Goal: Task Accomplishment & Management: Complete application form

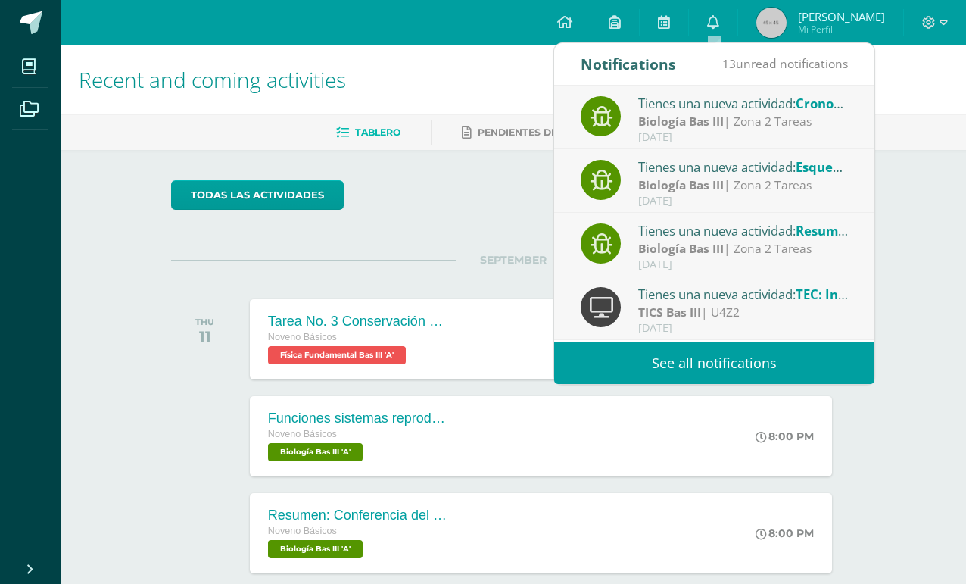
click at [124, 316] on div "Recent and coming activities Tablero Pendientes de entrega Entregadas todas las…" at bounding box center [514, 502] width 906 height 914
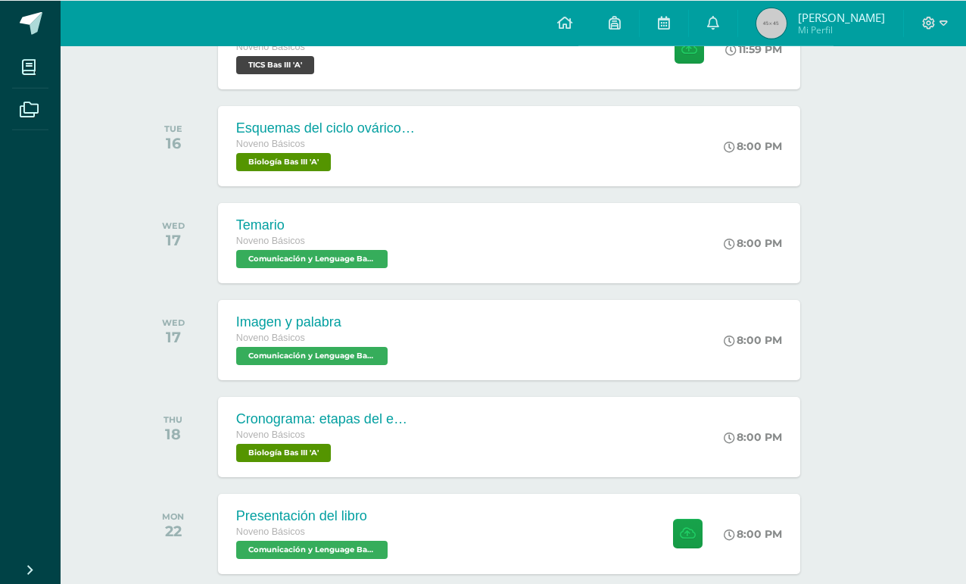
scroll to position [582, 32]
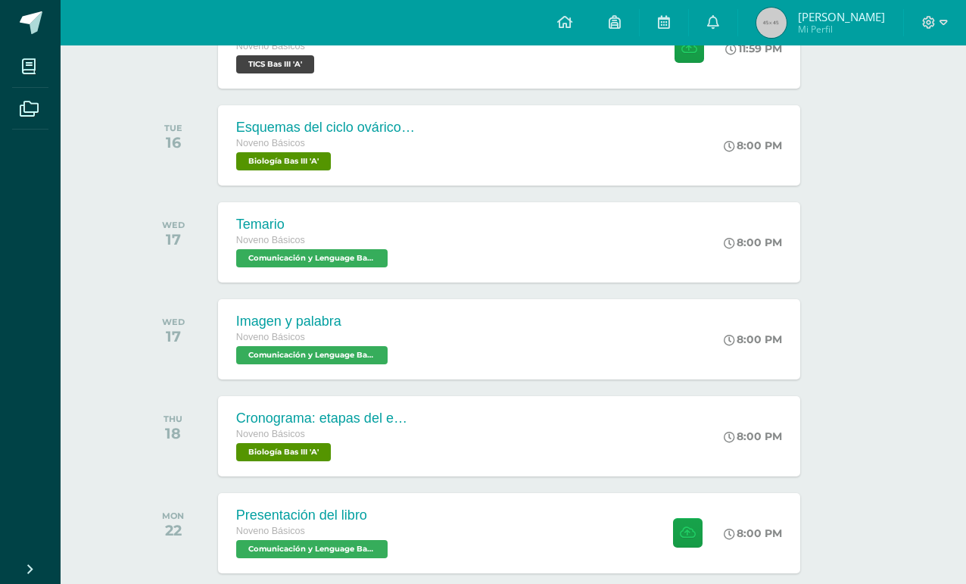
click at [767, 114] on div "8:00 PM" at bounding box center [761, 145] width 80 height 80
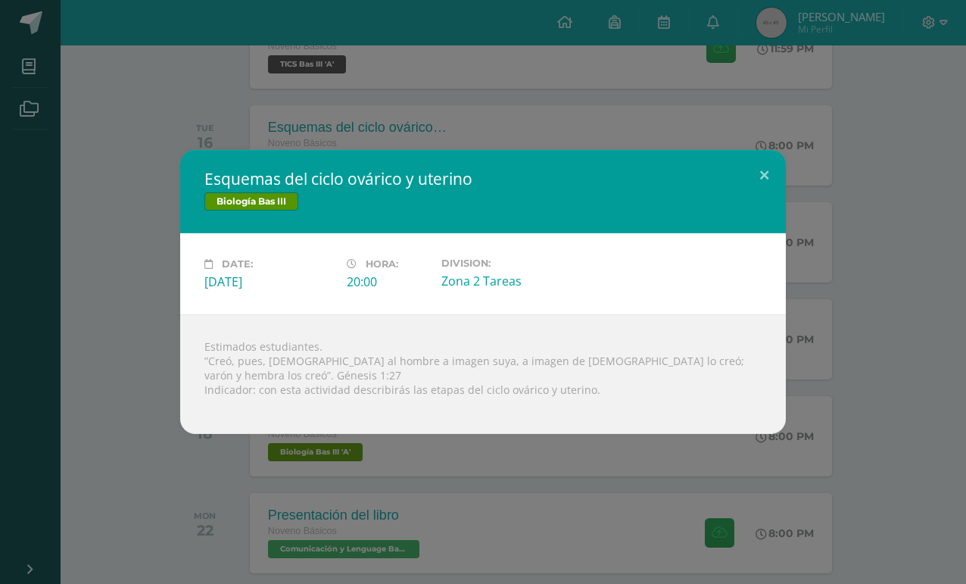
click at [844, 301] on div "Esquemas del ciclo ovárico y uterino Biología Bas III Date: Tuesday 16 de Septe…" at bounding box center [483, 292] width 954 height 284
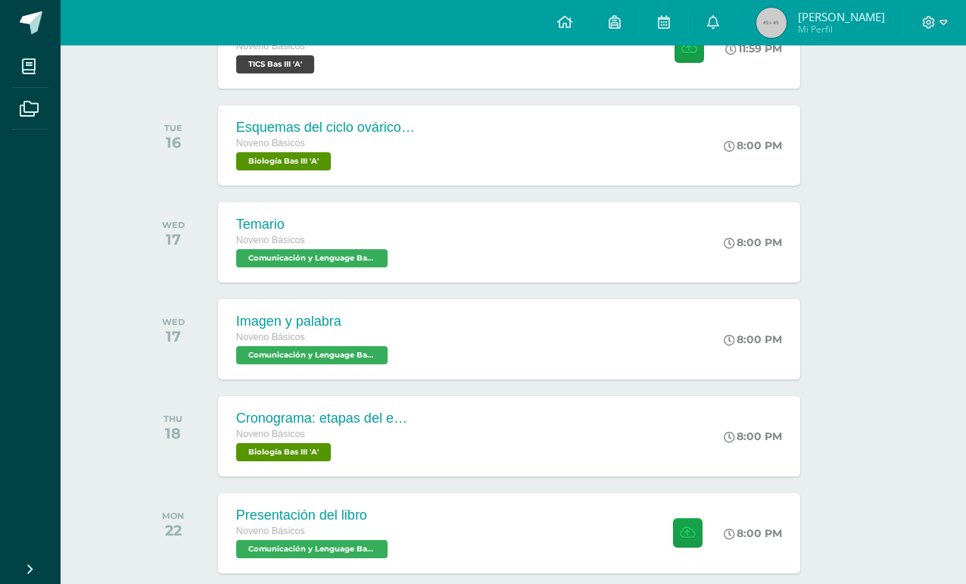
click at [666, 223] on div "Temario Noveno Básicos Comunicación y Lenguage Bas III 'A' 8:00 PM Temario Comu…" at bounding box center [509, 242] width 582 height 80
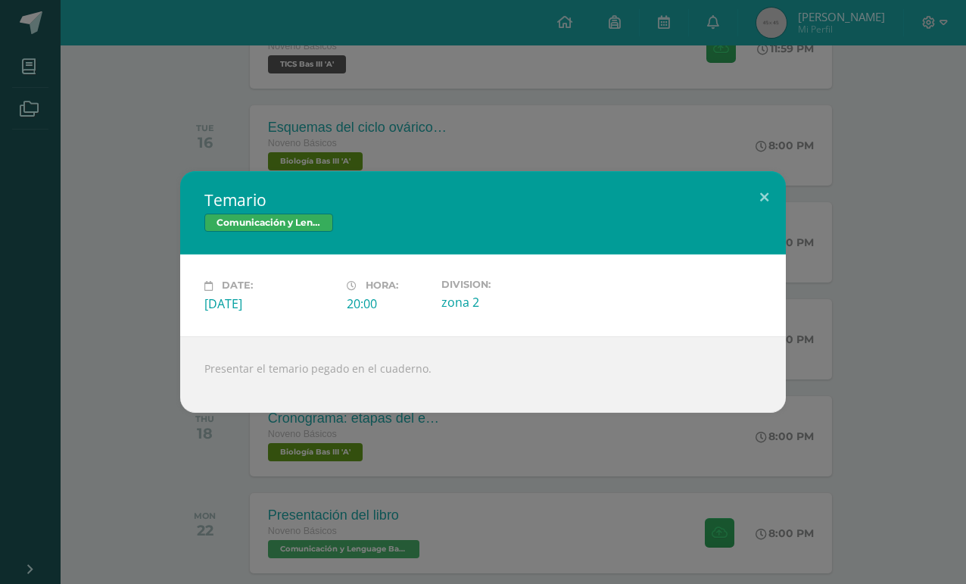
click at [835, 310] on div "Temario Comunicación y Lenguage Bas III Date: Wednesday 17 de September Hora: 2…" at bounding box center [483, 291] width 954 height 241
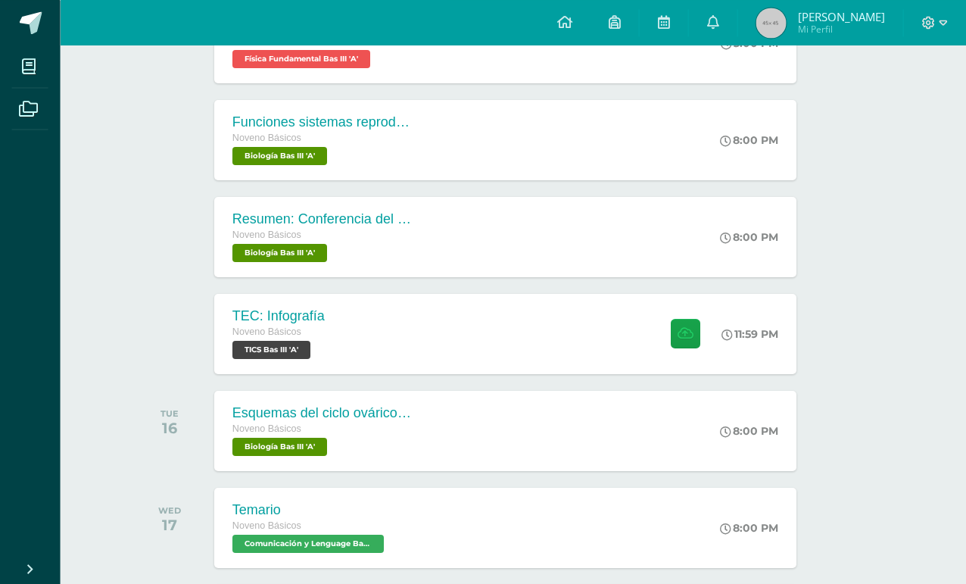
scroll to position [294, 36]
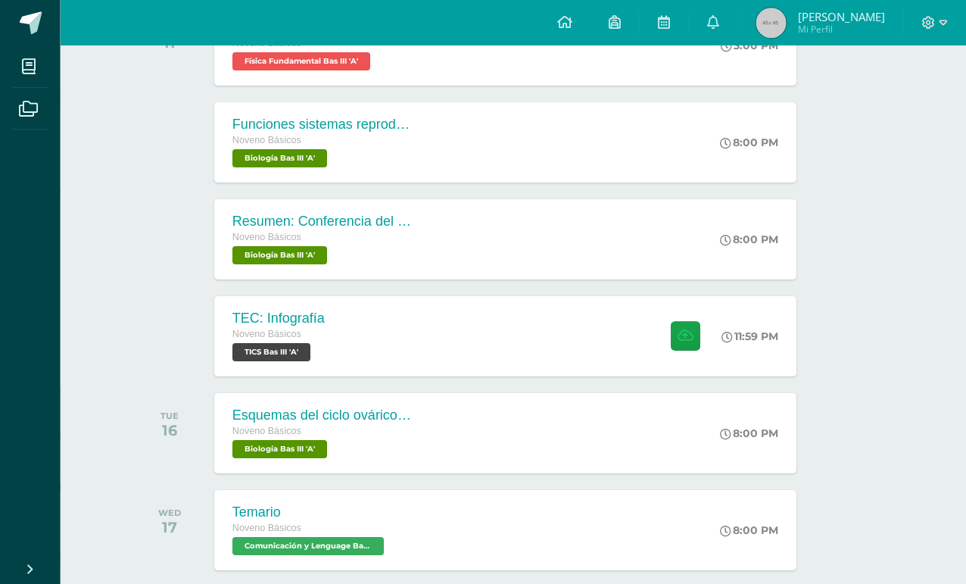
click at [599, 339] on div "TEC: Infografía Noveno Básicos TICS Bas III 'A' 11:59 PM TEC: Infografía TICS B…" at bounding box center [505, 336] width 582 height 80
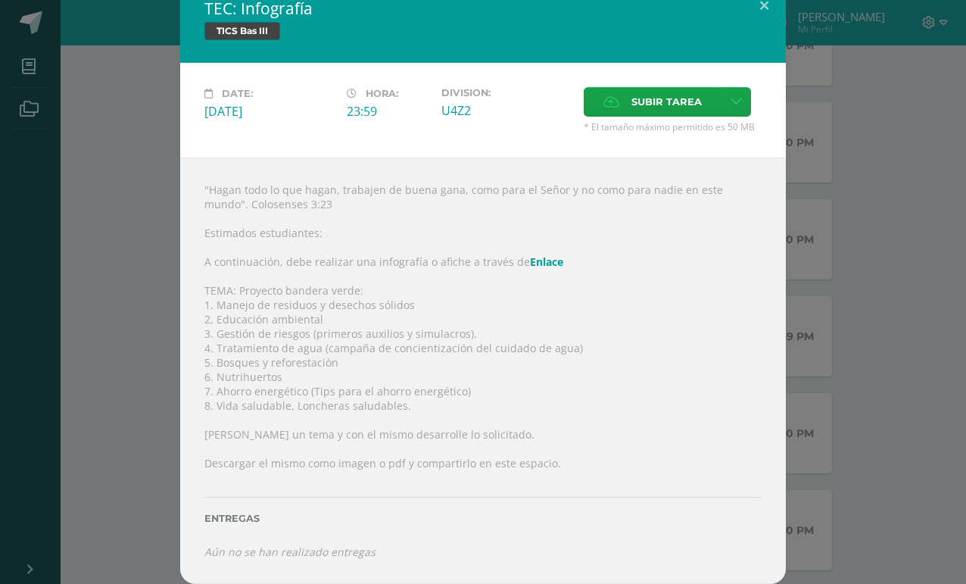
scroll to position [41, 0]
click at [545, 254] on link "Enlace" at bounding box center [546, 261] width 33 height 14
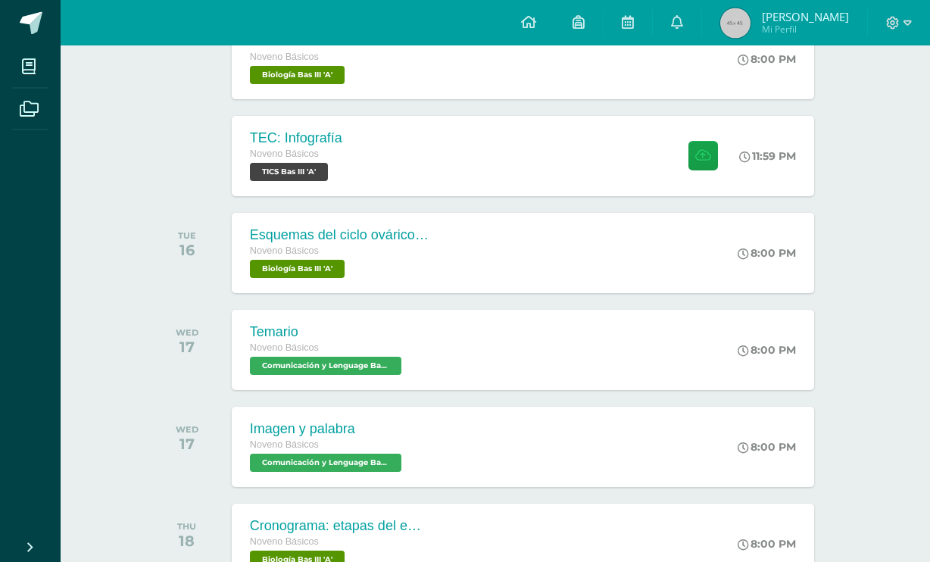
scroll to position [474, 0]
click at [554, 163] on div "TEC: Infografía Noveno Básicos TICS Bas III 'A' 11:59 PM TEC: Infografía TICS B…" at bounding box center [523, 156] width 582 height 80
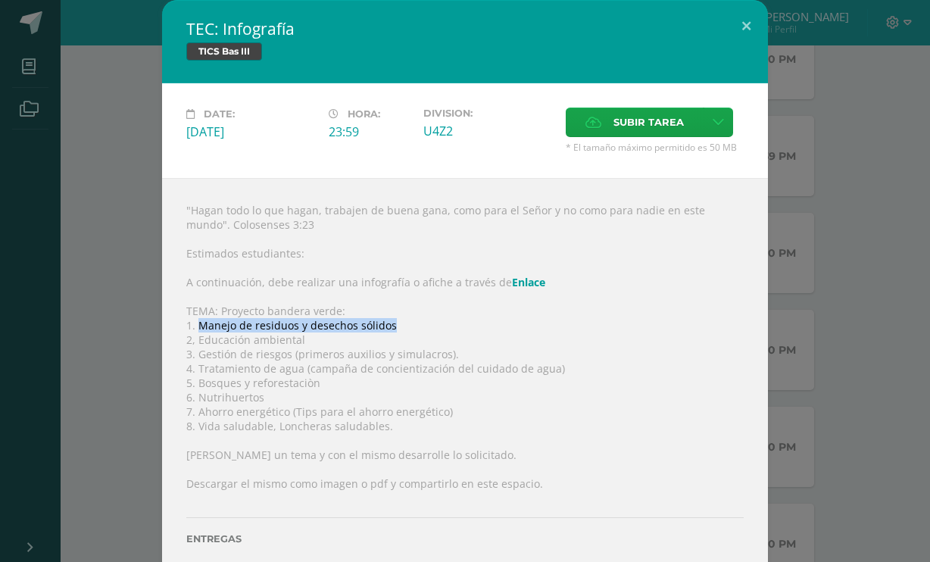
copy div "Manejo de residuos y desechos sólidos"
click at [728, 44] on div "TEC: Infografía TICS Bas III Date: [DATE] Hora: 23:59 Division: U4Z2" at bounding box center [465, 302] width 606 height 604
click at [743, 32] on button at bounding box center [746, 25] width 43 height 51
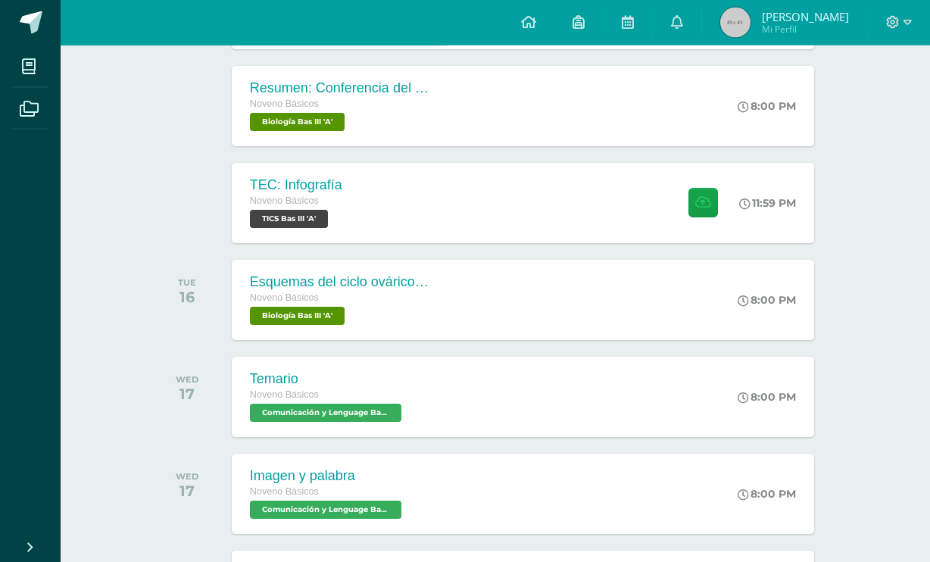
scroll to position [428, 0]
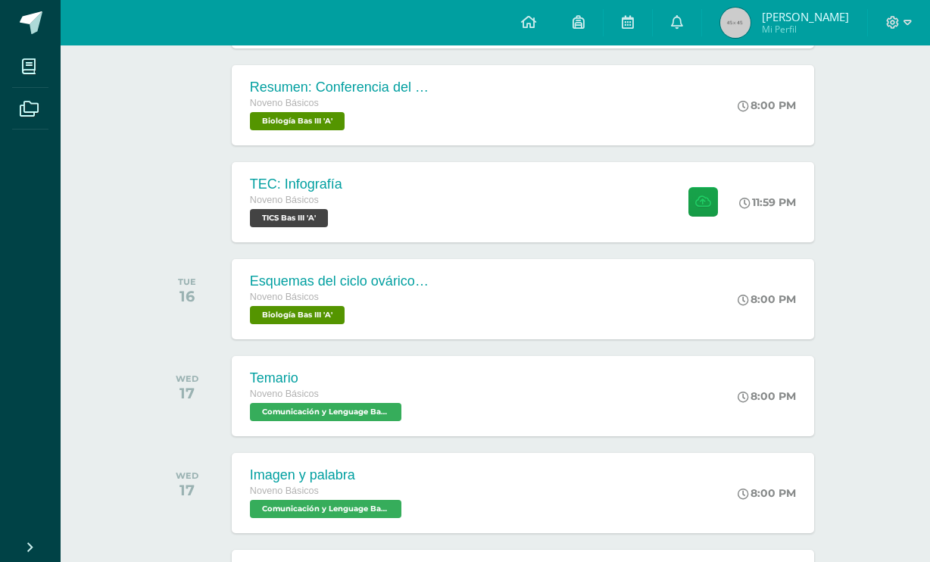
click at [778, 229] on div "11:59 PM" at bounding box center [775, 202] width 78 height 80
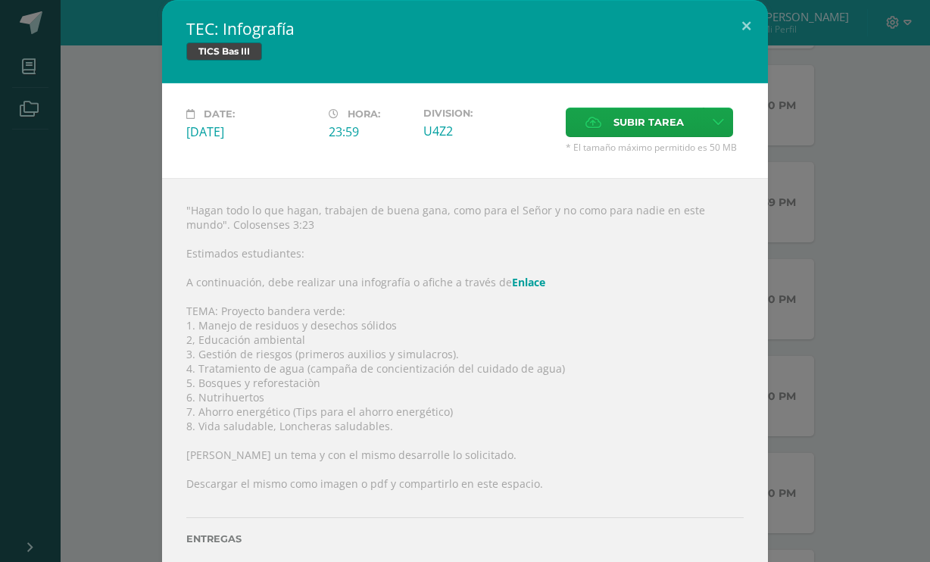
click at [847, 222] on div "TEC: Infografía TICS Bas III Date: [DATE] Hora: 23:59 Division: U4Z2" at bounding box center [465, 302] width 918 height 604
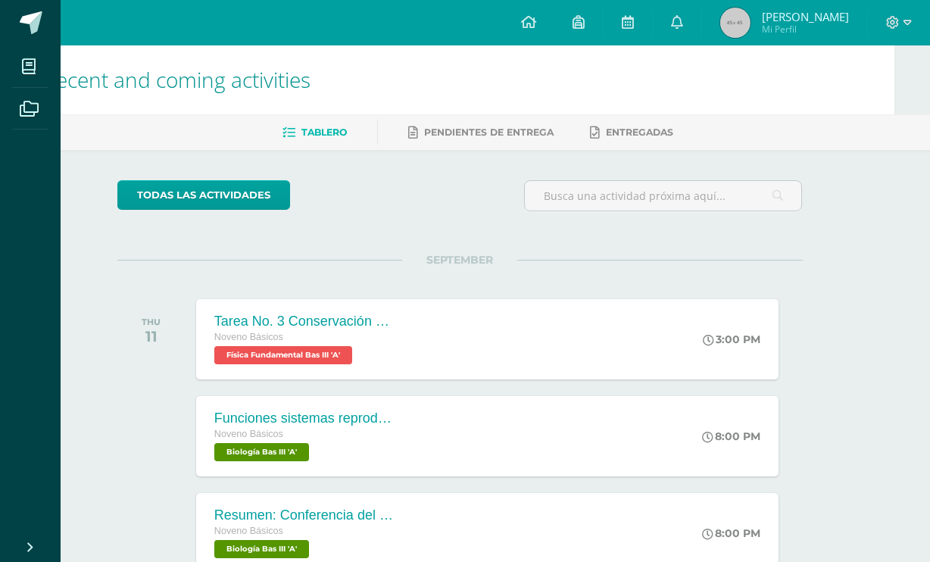
scroll to position [0, 0]
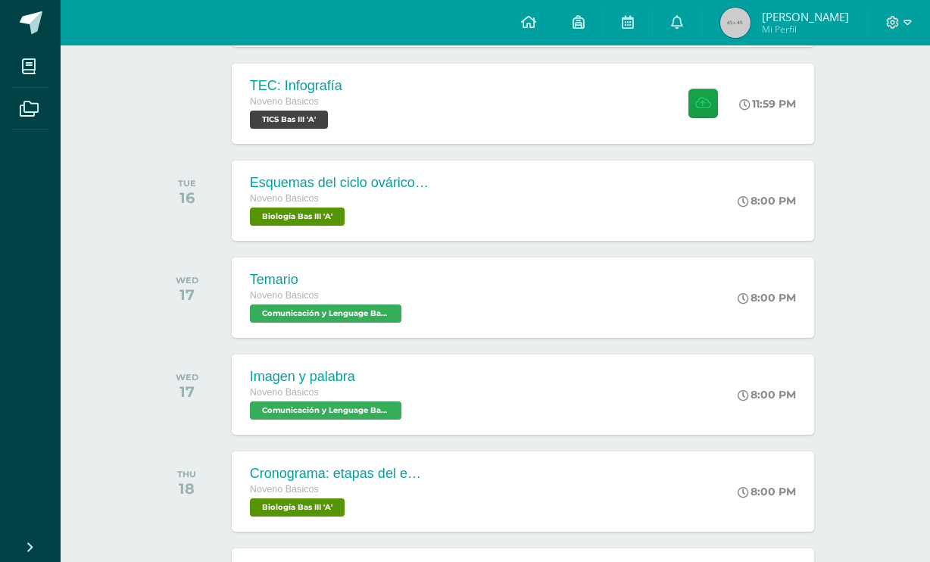
click at [513, 103] on div "TEC: Infografía Noveno Básicos TICS Bas III 'A' 11:59 PM TEC: Infografía TICS B…" at bounding box center [523, 104] width 582 height 80
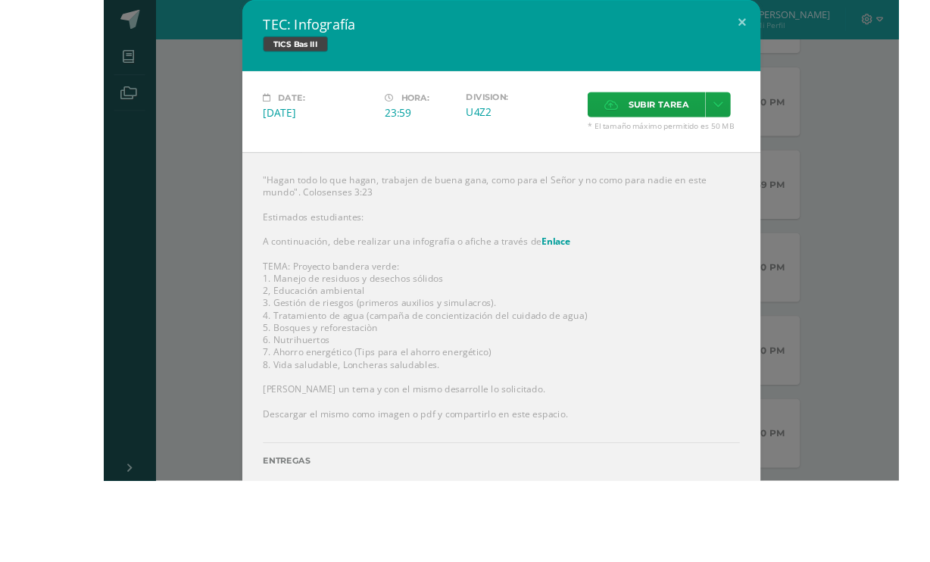
scroll to position [380, 0]
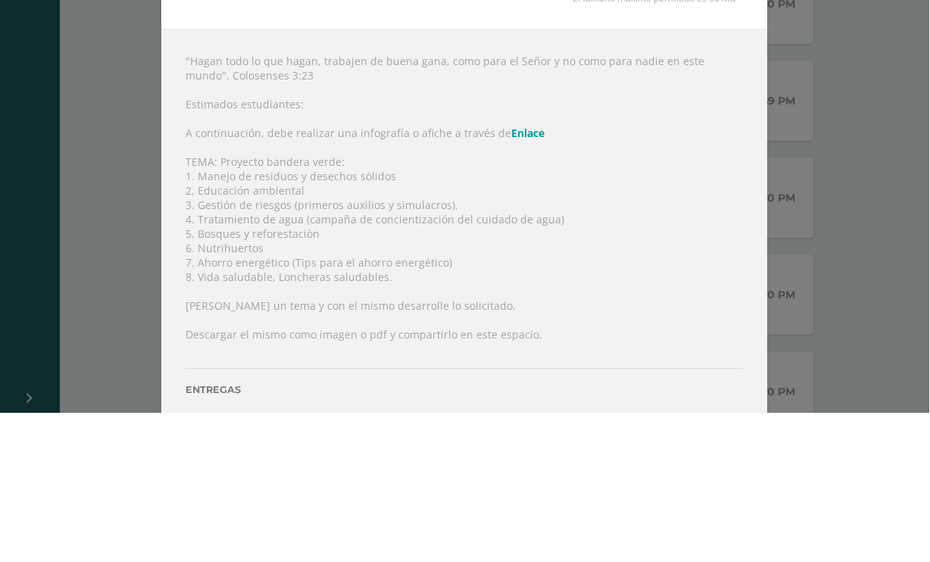
click at [747, 83] on div "Date: [DATE] Hora: 23:59 Division: U4Z2 Subir tarea Cancel" at bounding box center [465, 130] width 606 height 95
click at [744, 178] on div ""Hagan todo lo que hagan, trabajen de buena gana, como para el Señor y no como …" at bounding box center [465, 391] width 606 height 426
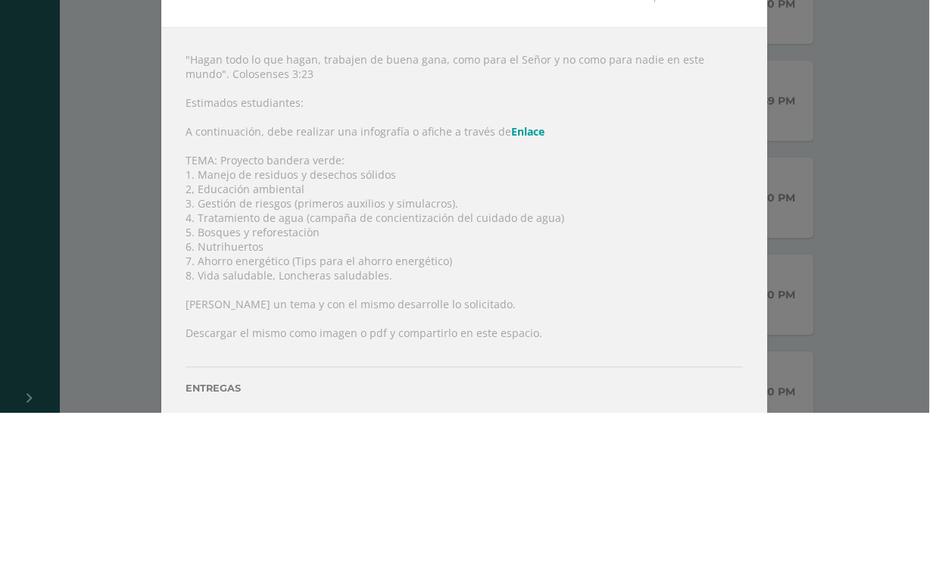
click at [733, 82] on div "Date: [DATE] Hora: 23:59 Division: U4Z2 Subir tarea Cancel" at bounding box center [465, 129] width 606 height 95
click at [732, 82] on div "Date: [DATE] Hora: 23:59 Division: U4Z2 Subir tarea Cancel" at bounding box center [465, 129] width 606 height 95
click at [741, 176] on div ""Hagan todo lo que hagan, trabajen de buena gana, como para el Señor y no como …" at bounding box center [465, 389] width 606 height 426
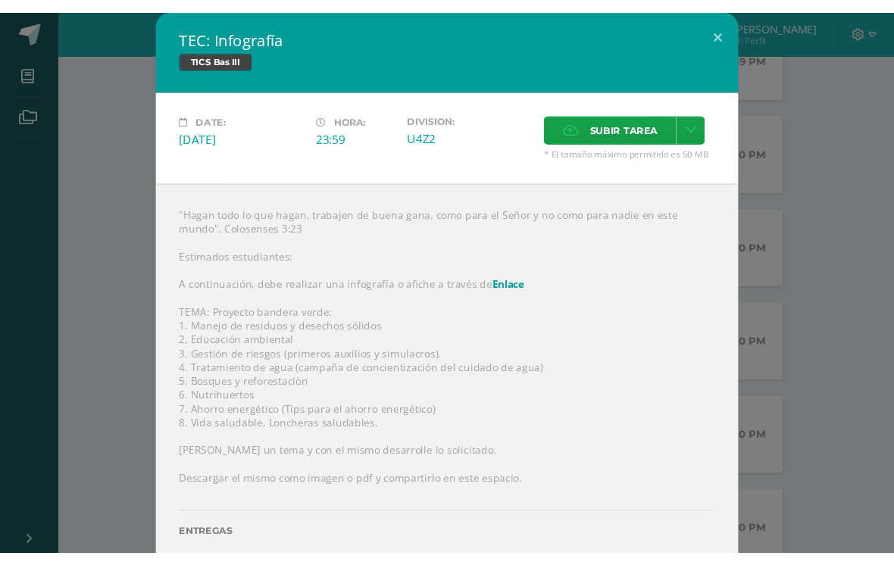
scroll to position [600, 0]
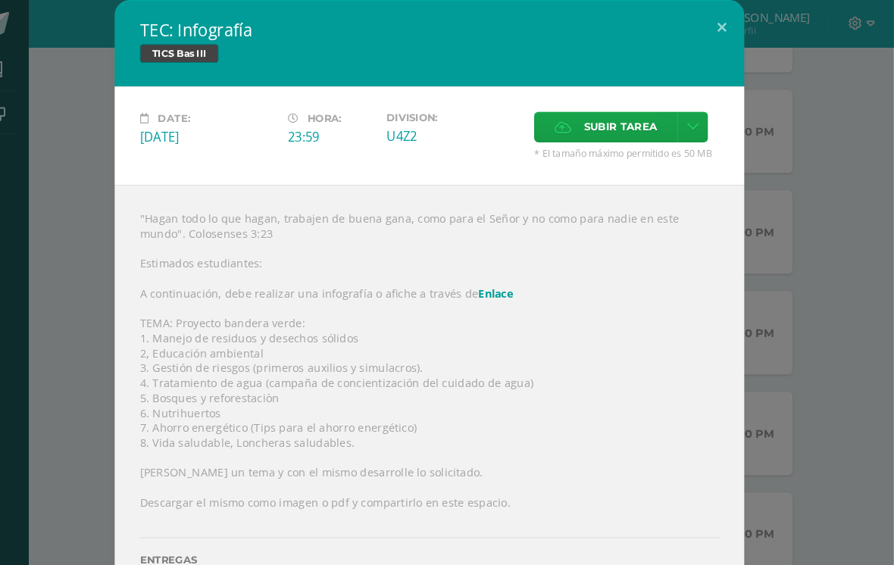
click at [694, 126] on icon at bounding box center [699, 122] width 11 height 13
click at [595, 121] on span "Subir tarea" at bounding box center [630, 122] width 70 height 28
click at [0, 0] on input "Subir tarea" at bounding box center [0, 0] width 0 height 0
click at [706, 33] on button at bounding box center [727, 25] width 43 height 51
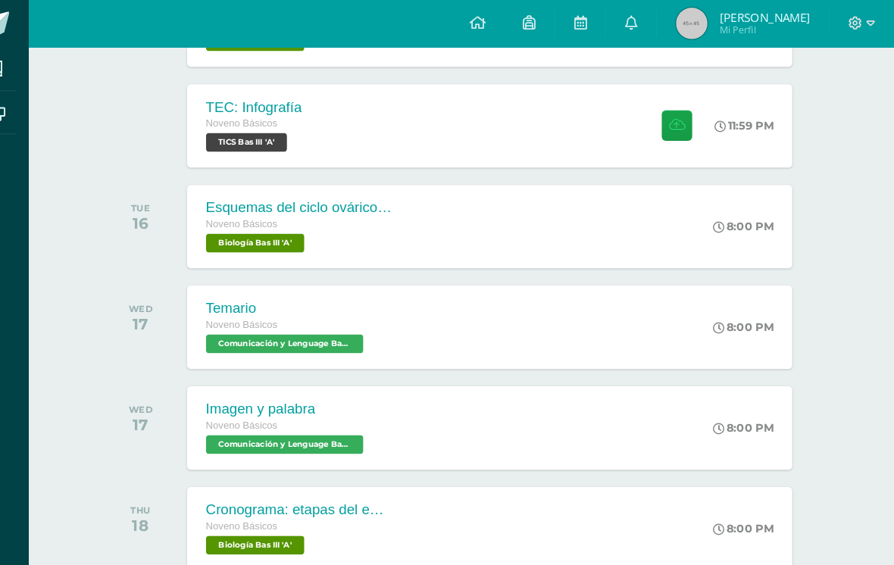
scroll to position [504, 0]
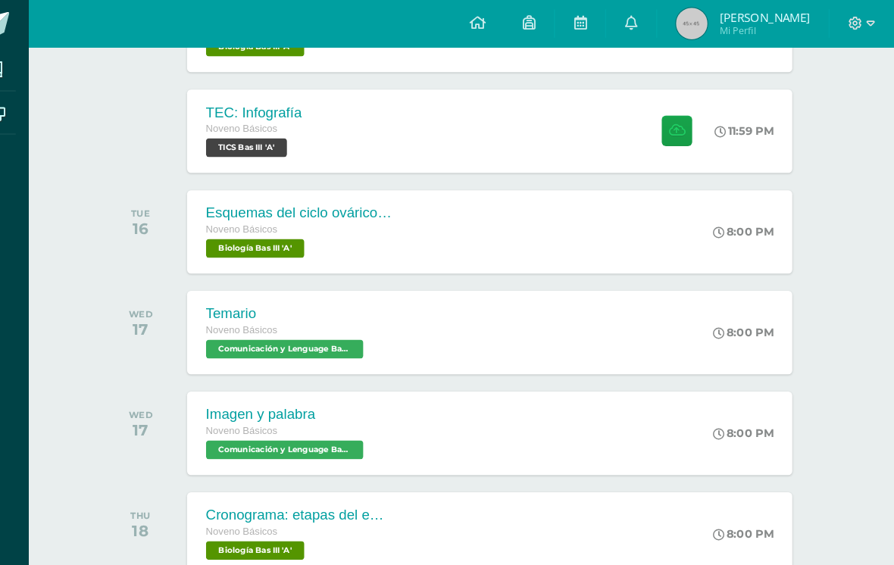
click at [552, 138] on div "TEC: Infografía Noveno Básicos TICS Bas III 'A' 11:59 PM TEC: Infografía TICS B…" at bounding box center [505, 126] width 582 height 80
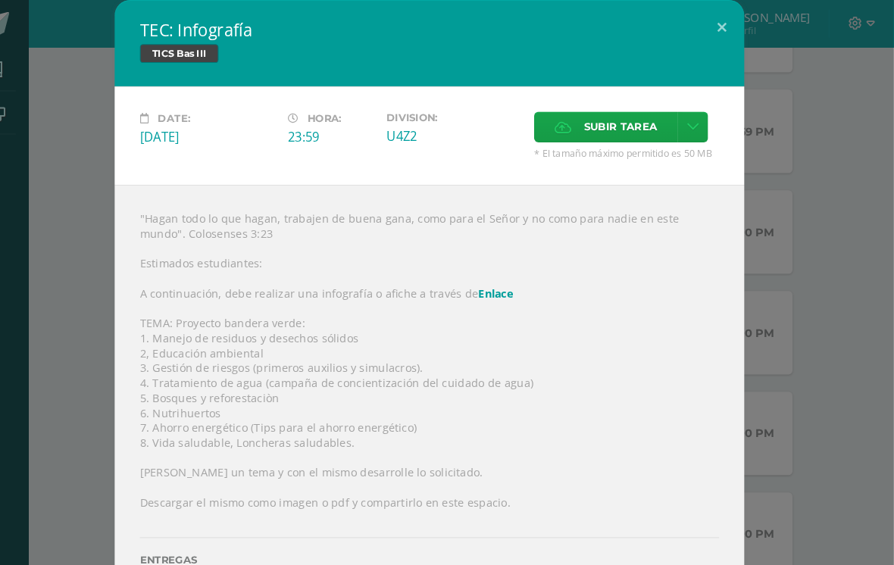
click at [616, 126] on span "Subir tarea" at bounding box center [630, 122] width 70 height 28
click at [0, 0] on input "Subir tarea" at bounding box center [0, 0] width 0 height 0
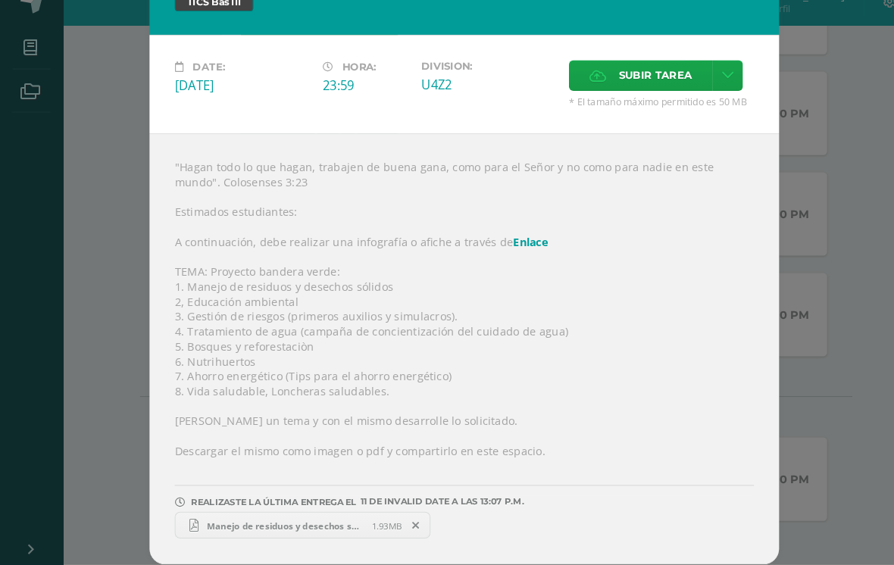
scroll to position [45, 0]
click at [327, 522] on span "Manejo de residuos y desechos sólidos.pdf" at bounding box center [275, 527] width 167 height 11
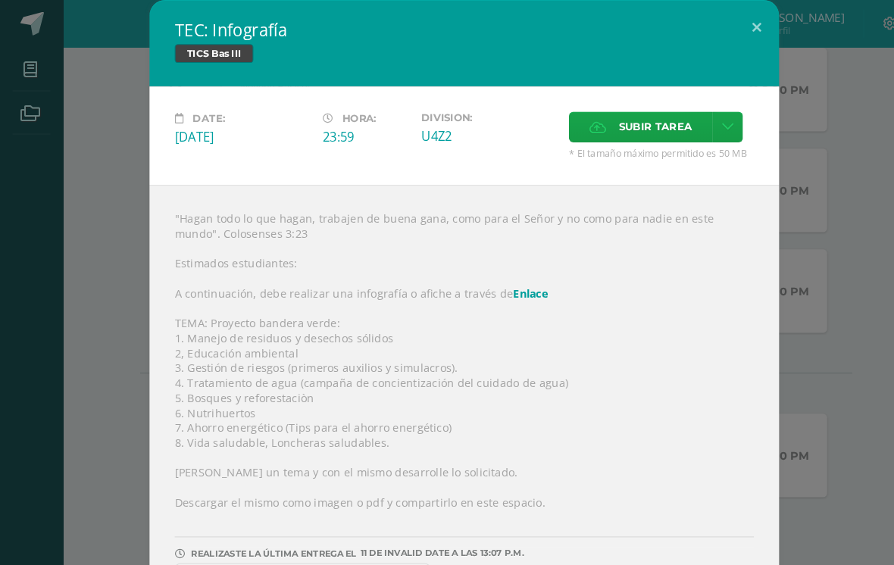
scroll to position [0, 0]
click at [720, 26] on button at bounding box center [727, 25] width 43 height 51
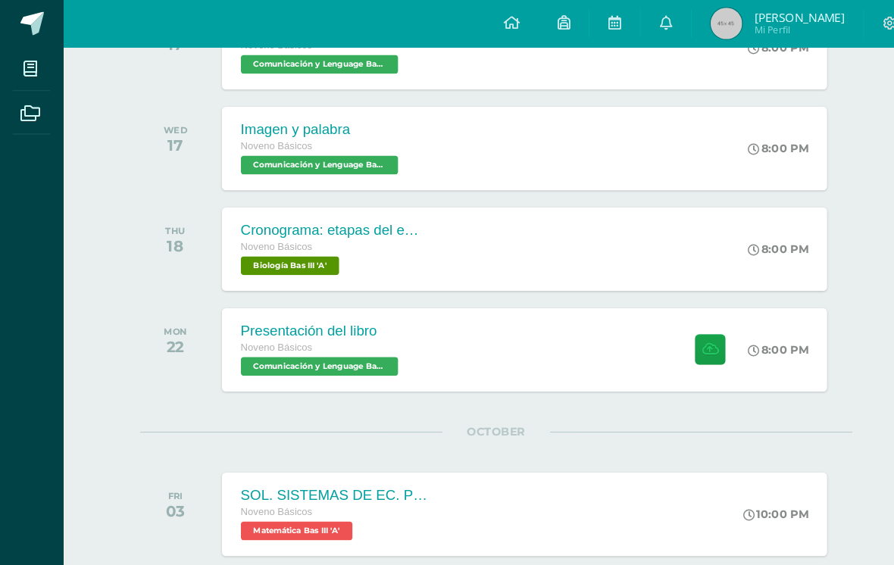
scroll to position [778, 0]
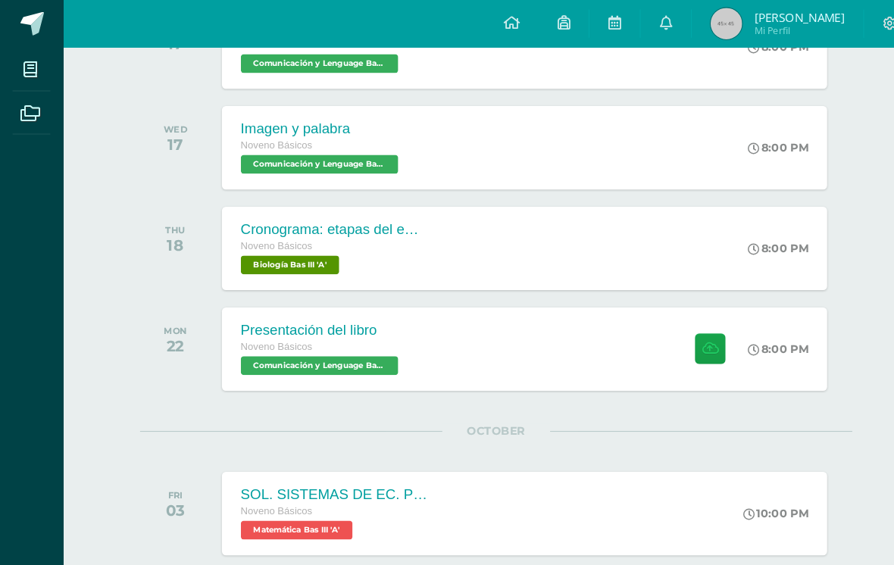
click at [611, 356] on div "Presentación del libro Noveno Básicos Comunicación y Lenguage Bas III 'A' 8:00 …" at bounding box center [505, 336] width 582 height 80
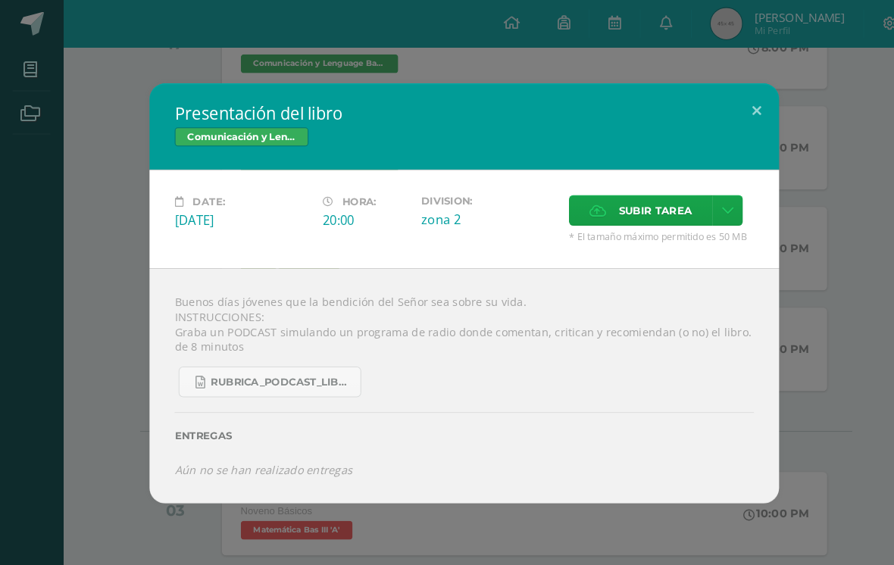
click at [318, 367] on span "Rubrica_Podcast_Libro.docx" at bounding box center [271, 368] width 136 height 12
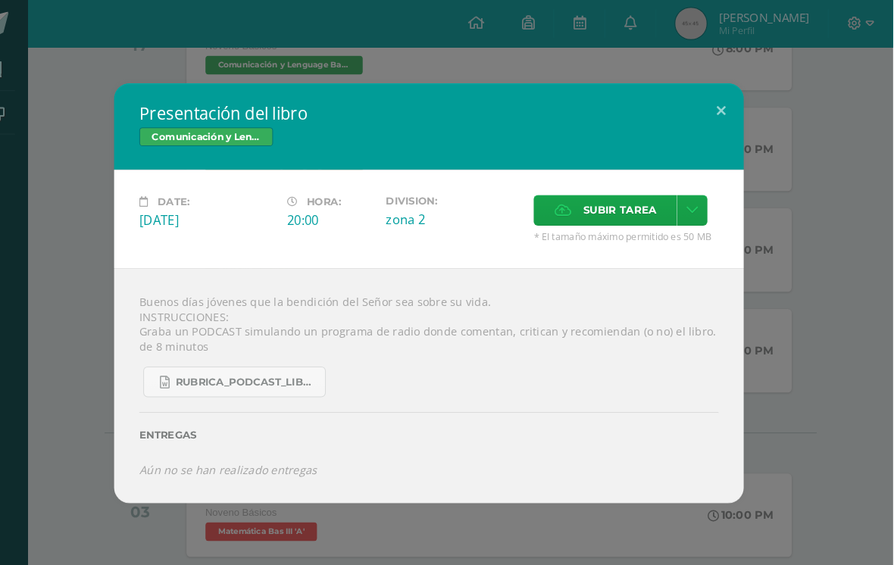
scroll to position [777, 0]
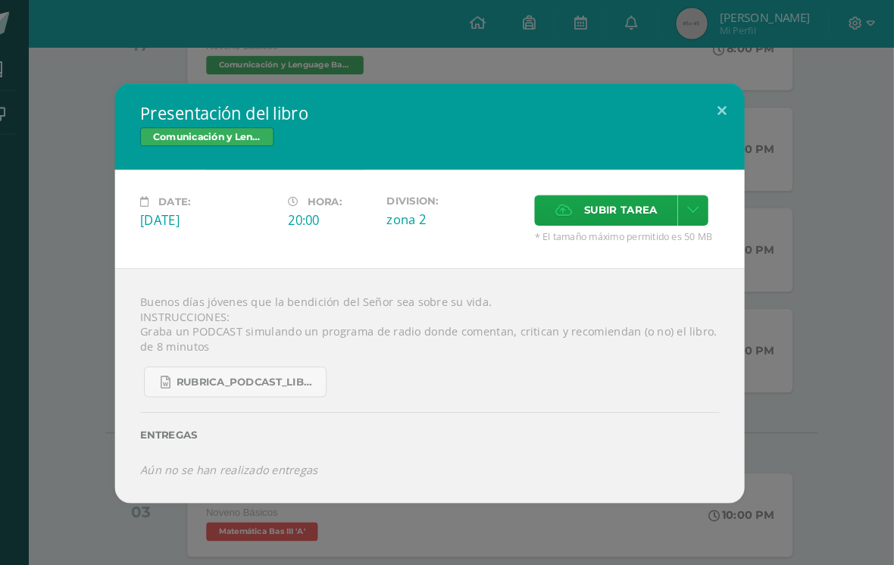
click at [706, 104] on button at bounding box center [727, 105] width 43 height 51
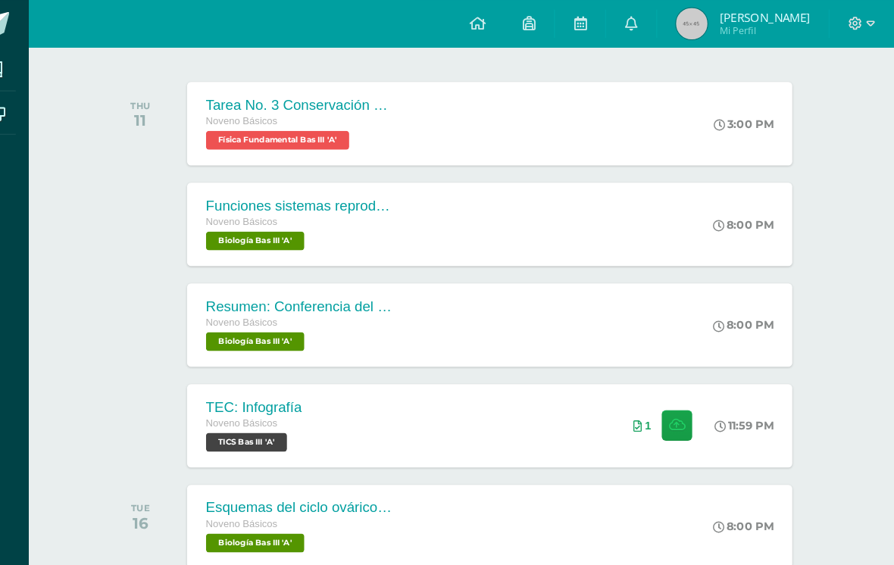
scroll to position [220, 0]
